Goal: Task Accomplishment & Management: Use online tool/utility

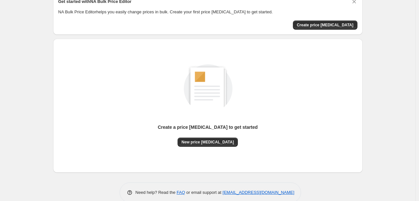
scroll to position [33, 0]
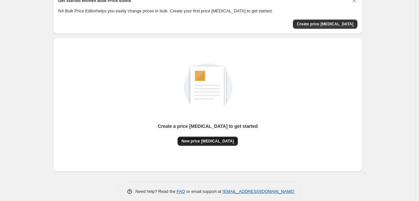
click at [215, 138] on button "New price change job" at bounding box center [208, 141] width 60 height 9
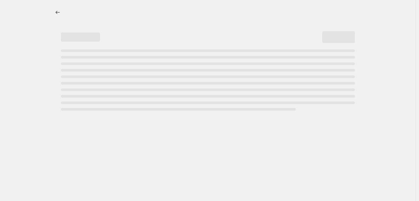
select select "percentage"
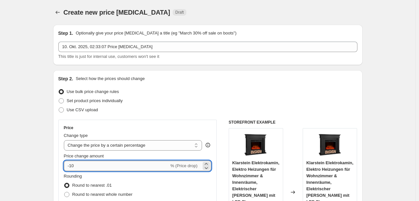
click at [108, 167] on input "-10" at bounding box center [116, 166] width 105 height 10
type input "-1"
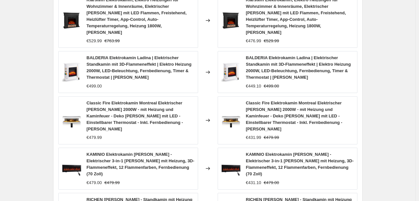
scroll to position [525, 0]
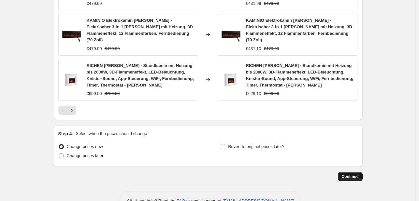
type input "-30"
click at [352, 174] on span "Continue" at bounding box center [350, 176] width 17 height 5
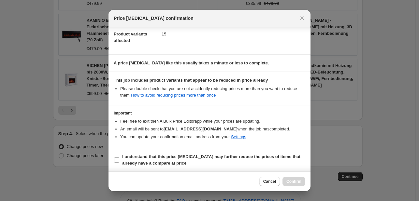
scroll to position [72, 0]
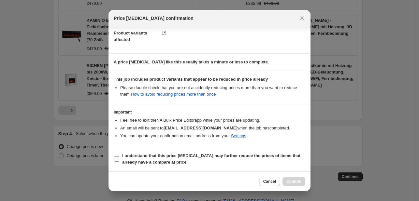
drag, startPoint x: 141, startPoint y: 159, endPoint x: 215, endPoint y: 153, distance: 74.2
click at [142, 159] on b "I understand that this price change job may further reduce the prices of items …" at bounding box center [211, 158] width 178 height 11
click at [119, 159] on input "I understand that this price change job may further reduce the prices of items …" at bounding box center [116, 159] width 5 height 5
checkbox input "true"
click at [289, 179] on button "Confirm" at bounding box center [293, 181] width 23 height 9
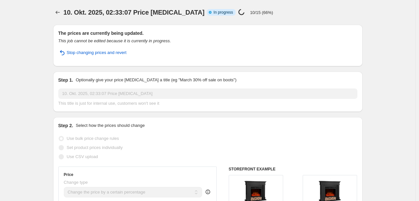
select select "percentage"
